Goal: Check status: Check status

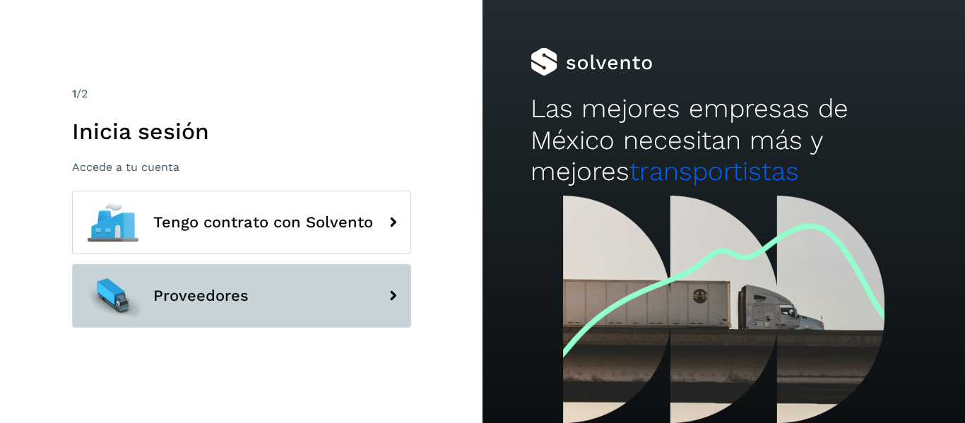
click at [270, 293] on button "Proveedores" at bounding box center [241, 296] width 339 height 64
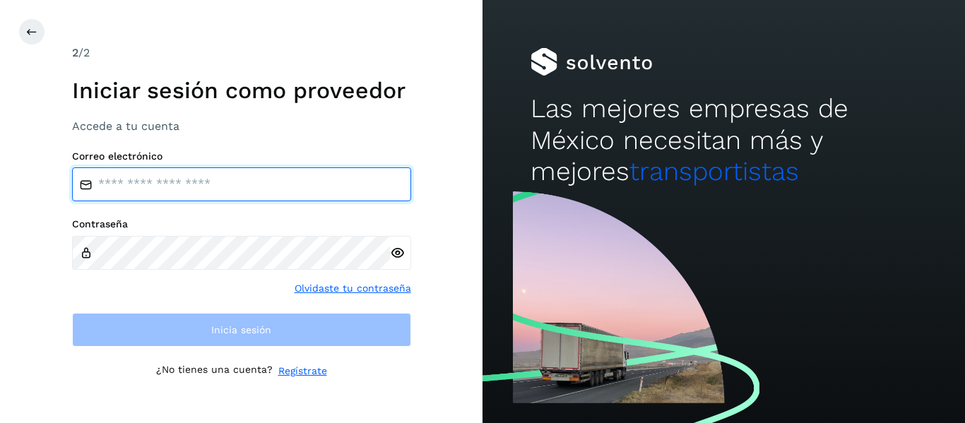
click at [230, 180] on input "email" at bounding box center [241, 184] width 339 height 34
type input "**********"
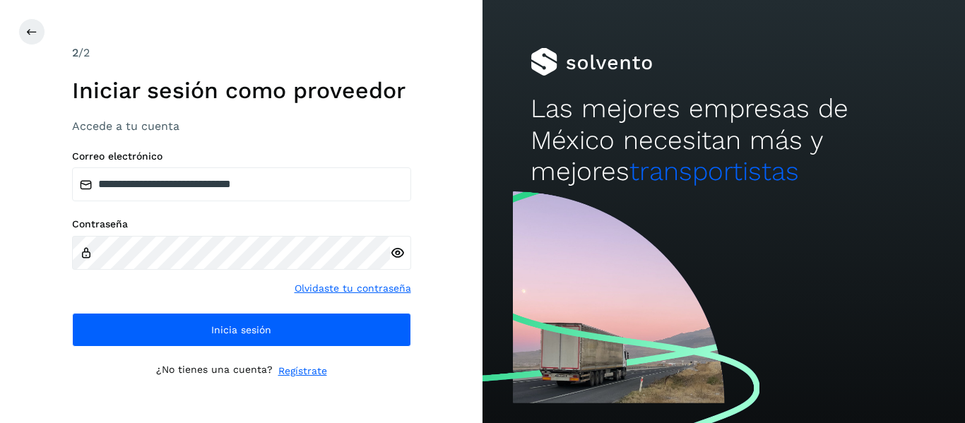
click at [399, 259] on icon at bounding box center [397, 253] width 15 height 15
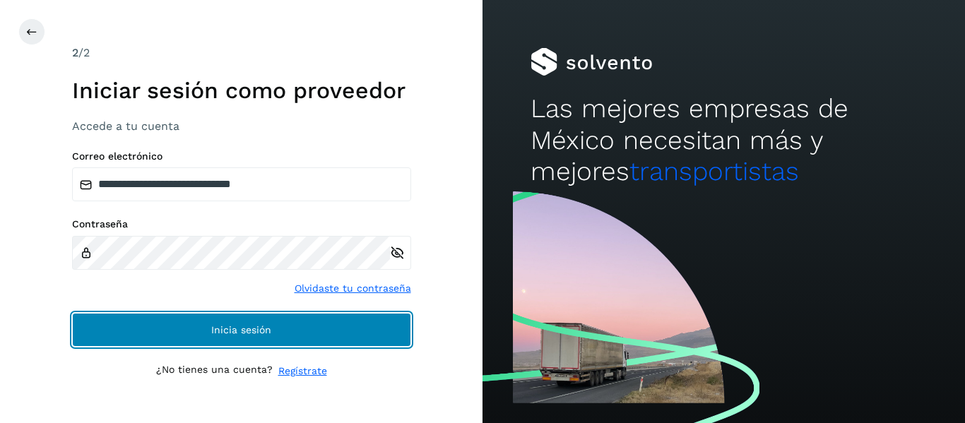
click at [261, 337] on button "Inicia sesión" at bounding box center [241, 330] width 339 height 34
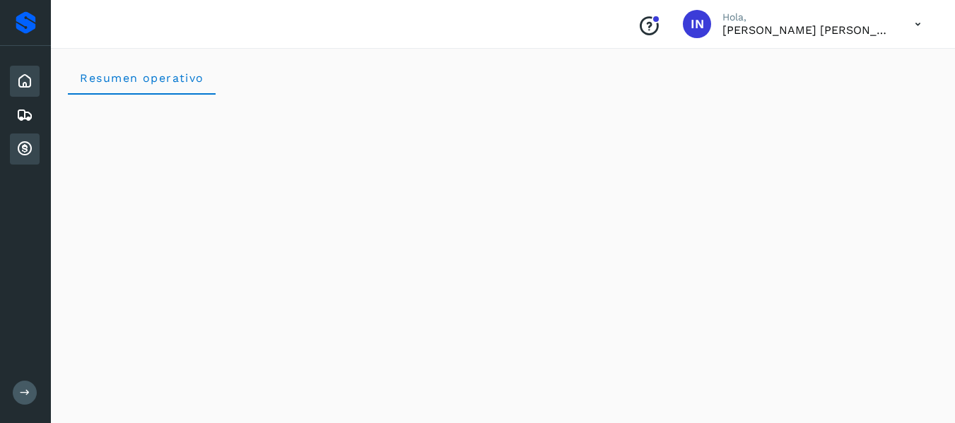
click at [23, 155] on icon at bounding box center [24, 149] width 17 height 17
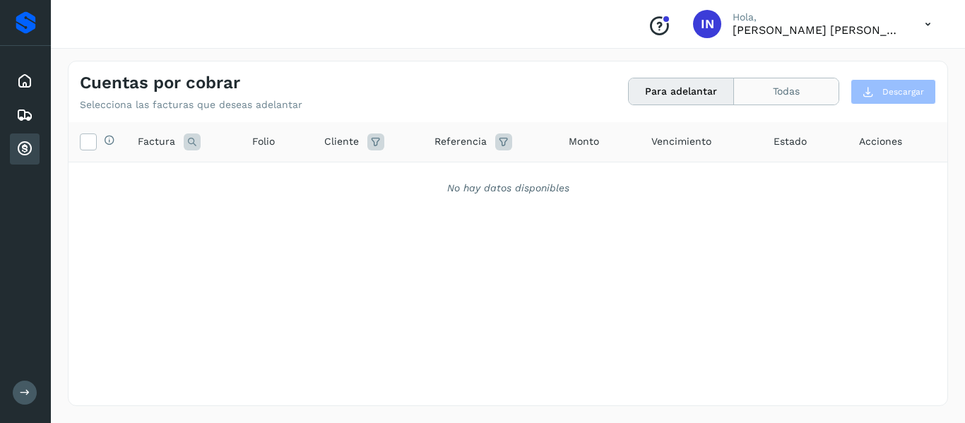
click at [782, 87] on button "Todas" at bounding box center [786, 91] width 105 height 26
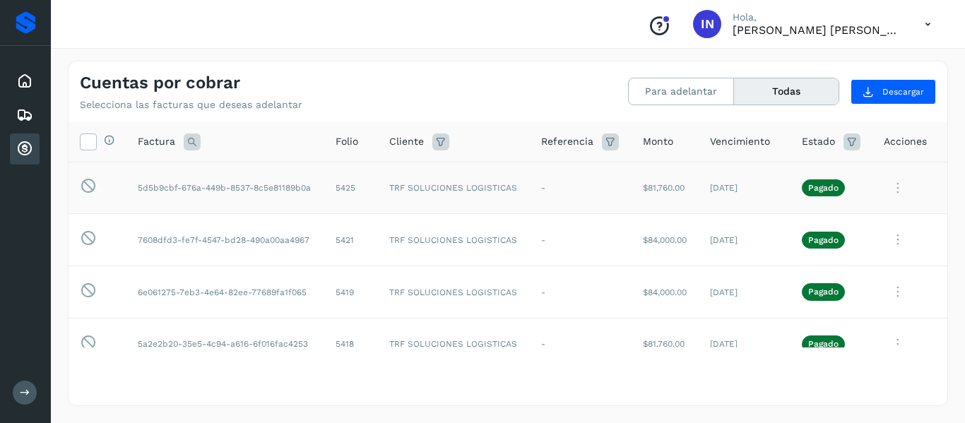
click at [174, 177] on td "5d5b9cbf-676a-449b-8537-8c5e81189b0a" at bounding box center [225, 188] width 198 height 52
click at [808, 190] on p "Pagado" at bounding box center [823, 188] width 30 height 10
click at [724, 184] on td "[DATE]" at bounding box center [745, 188] width 92 height 52
click at [705, 90] on button "Para adelantar" at bounding box center [681, 91] width 105 height 26
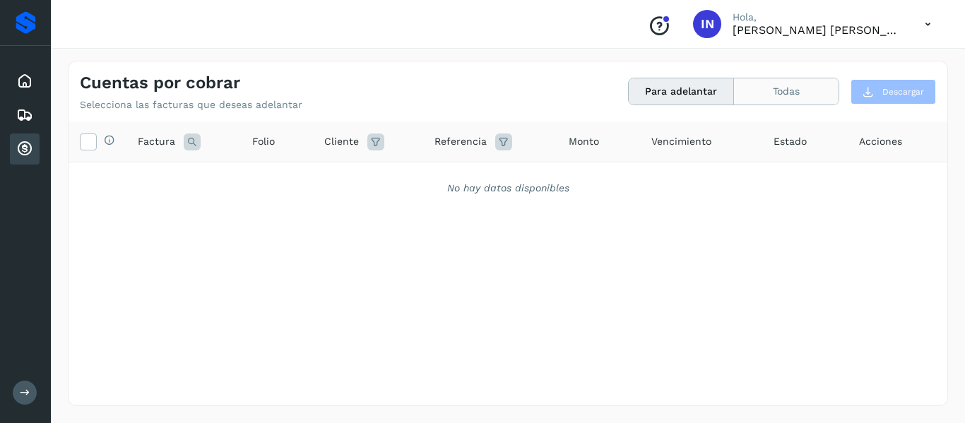
click at [765, 100] on button "Todas" at bounding box center [786, 91] width 105 height 26
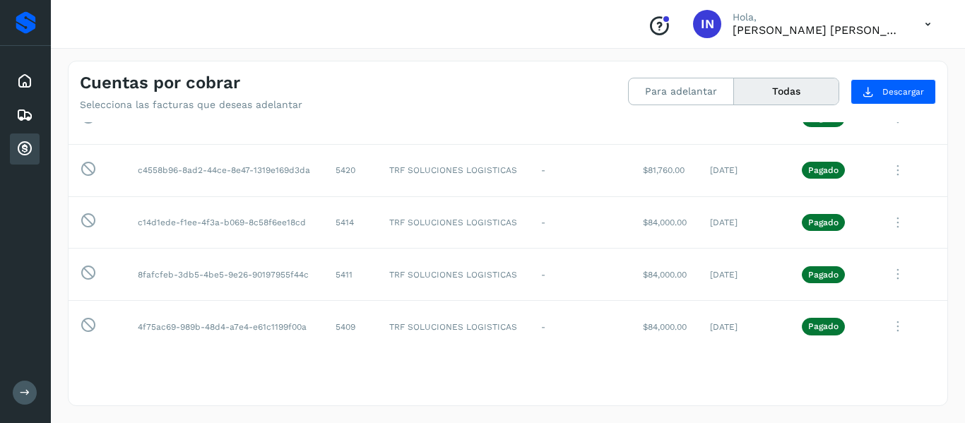
scroll to position [232, 0]
